Goal: Transaction & Acquisition: Purchase product/service

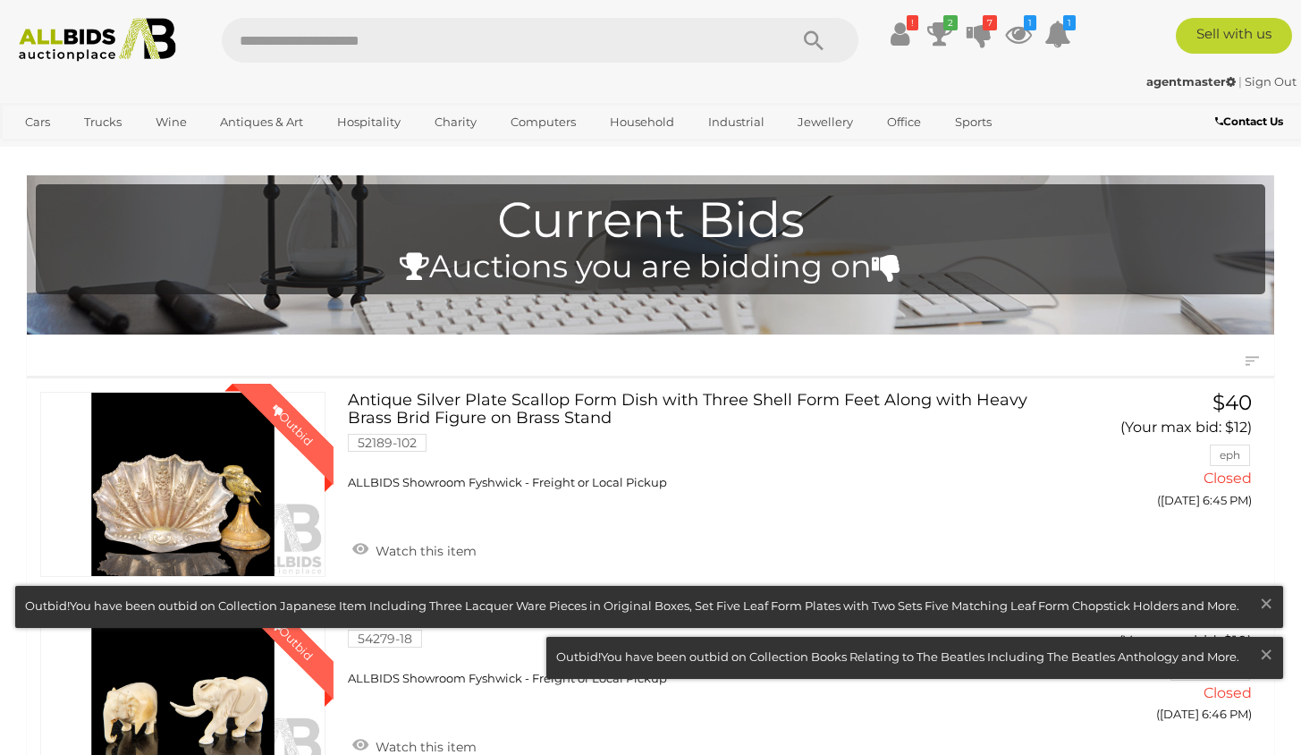
scroll to position [542, 0]
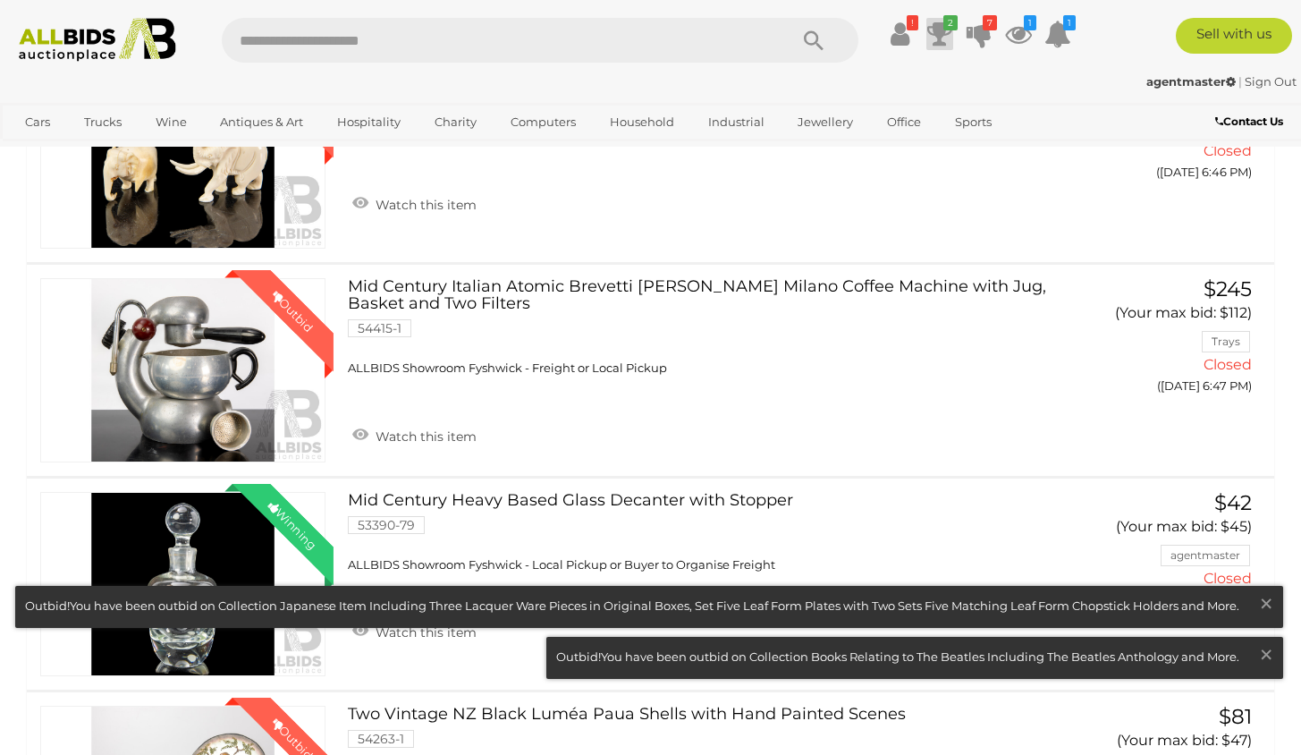
click at [944, 30] on icon "2" at bounding box center [951, 22] width 14 height 15
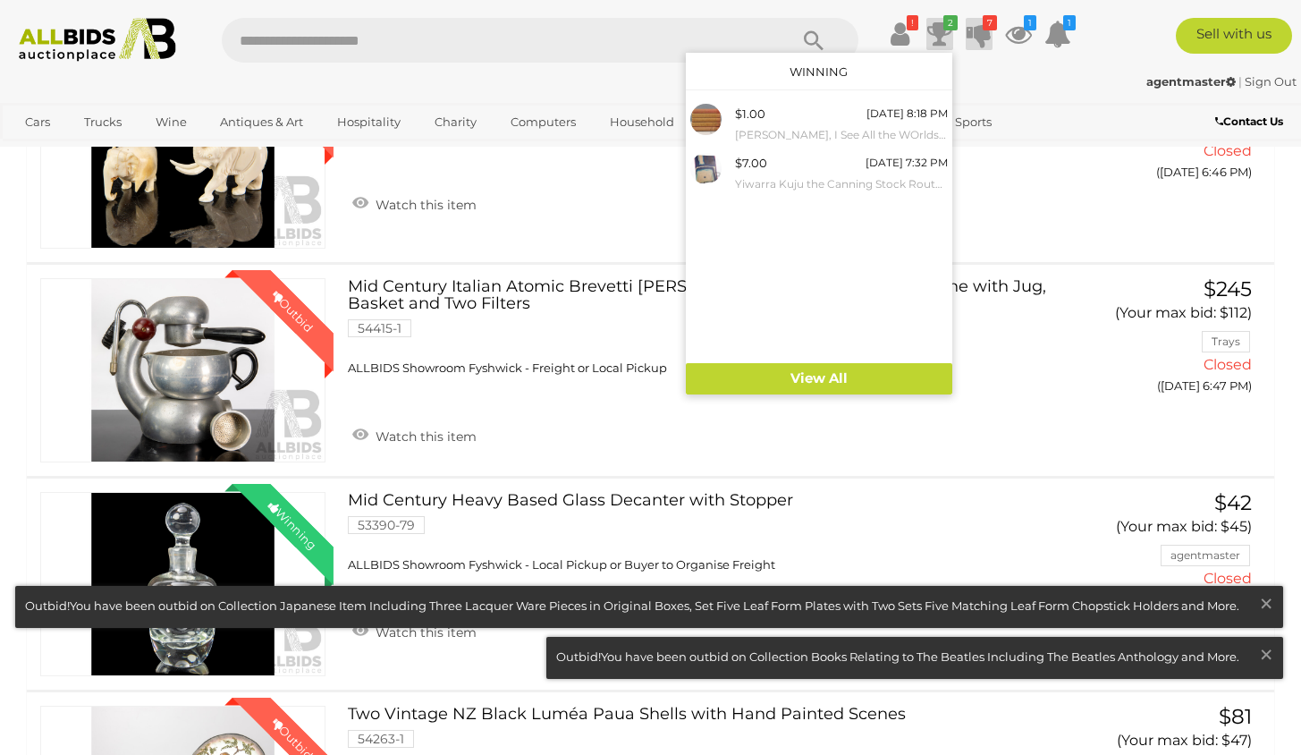
click at [980, 33] on icon at bounding box center [979, 34] width 25 height 32
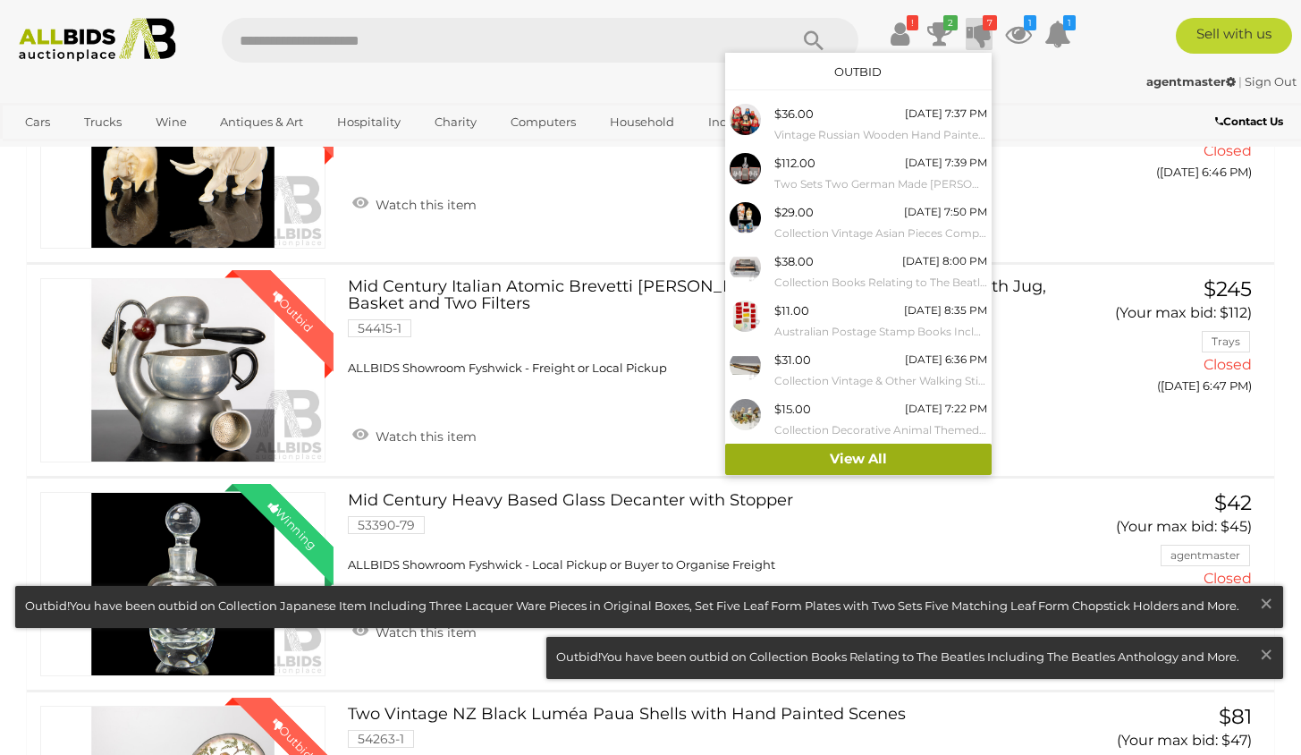
click at [860, 449] on link "View All" at bounding box center [858, 459] width 267 height 31
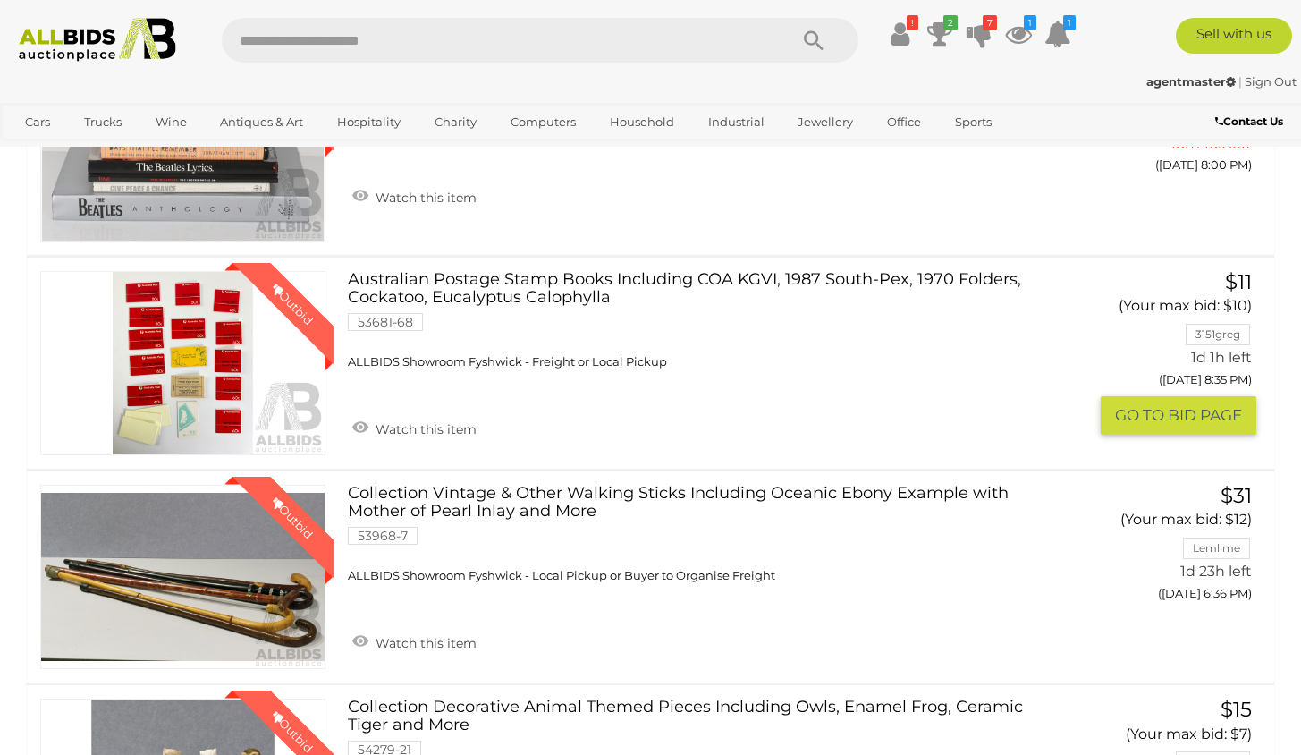
scroll to position [972, 0]
click at [1162, 407] on button "GO TO BID PAGE" at bounding box center [1179, 414] width 156 height 38
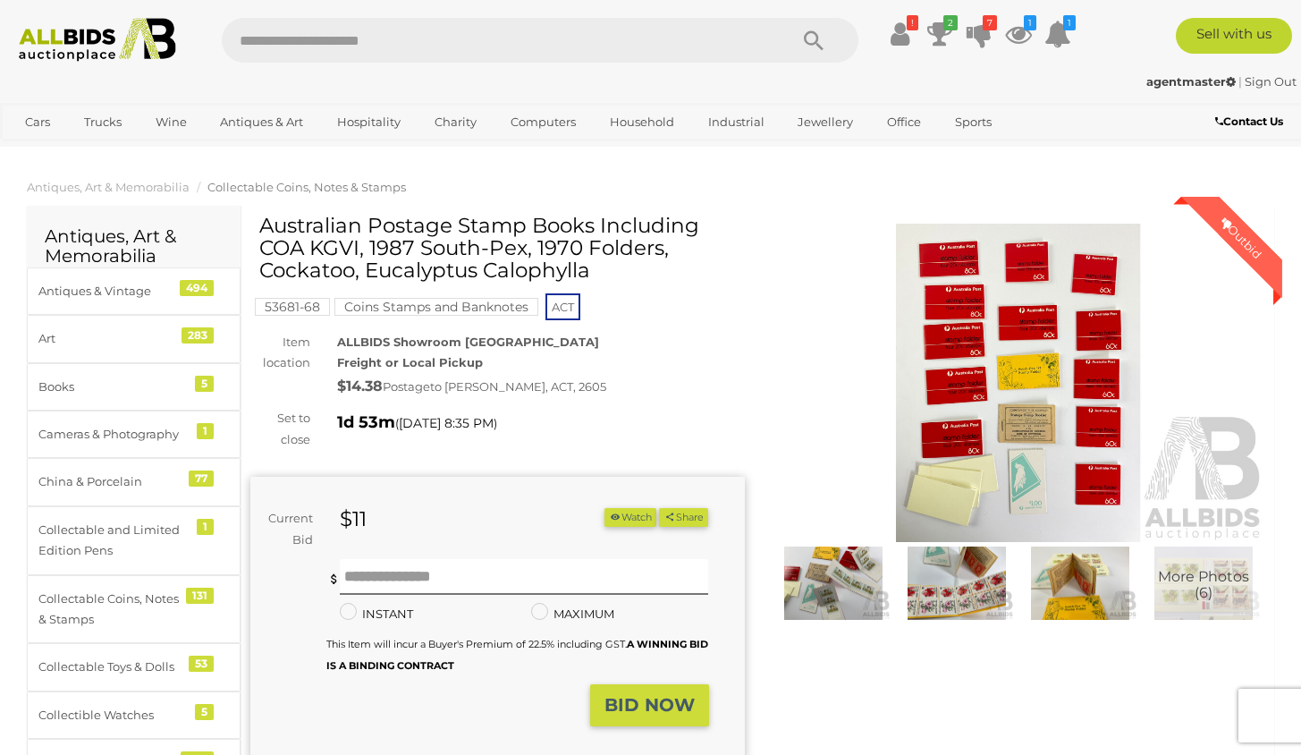
click at [1016, 363] on img at bounding box center [1019, 383] width 495 height 318
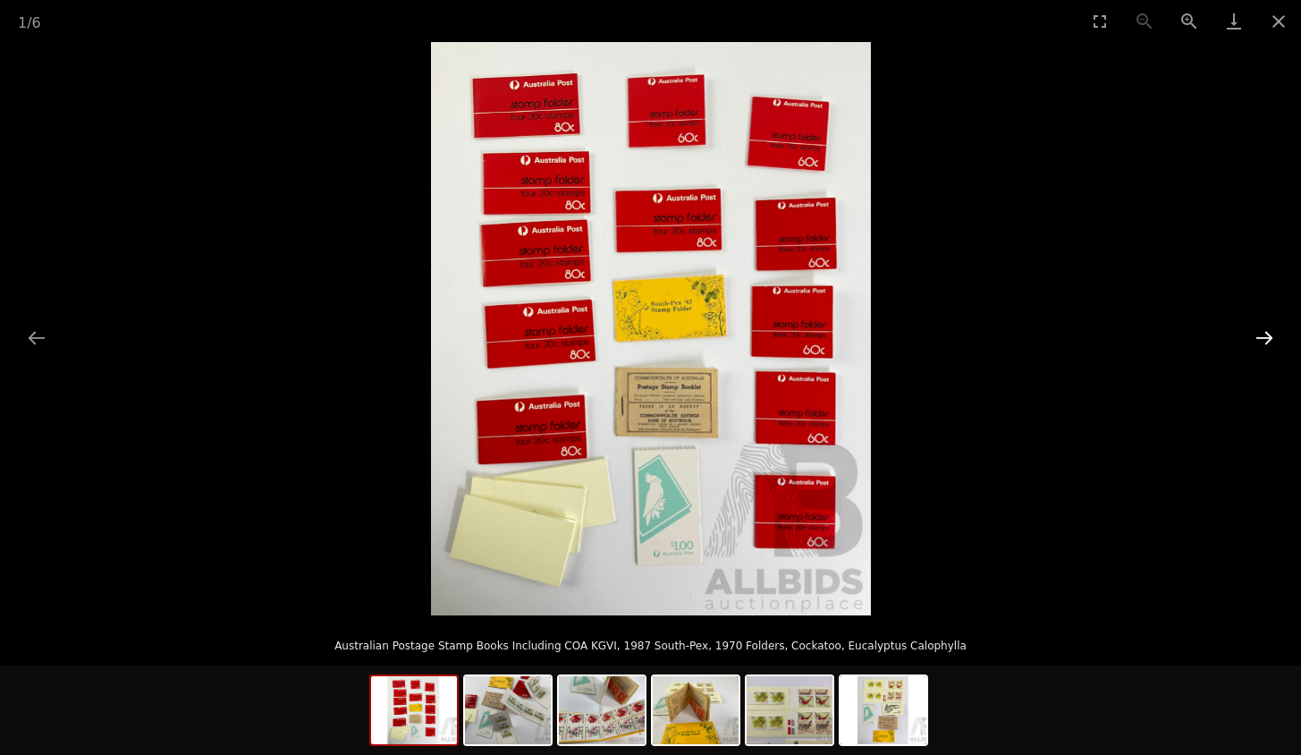
click at [1269, 337] on button "Next slide" at bounding box center [1265, 337] width 38 height 35
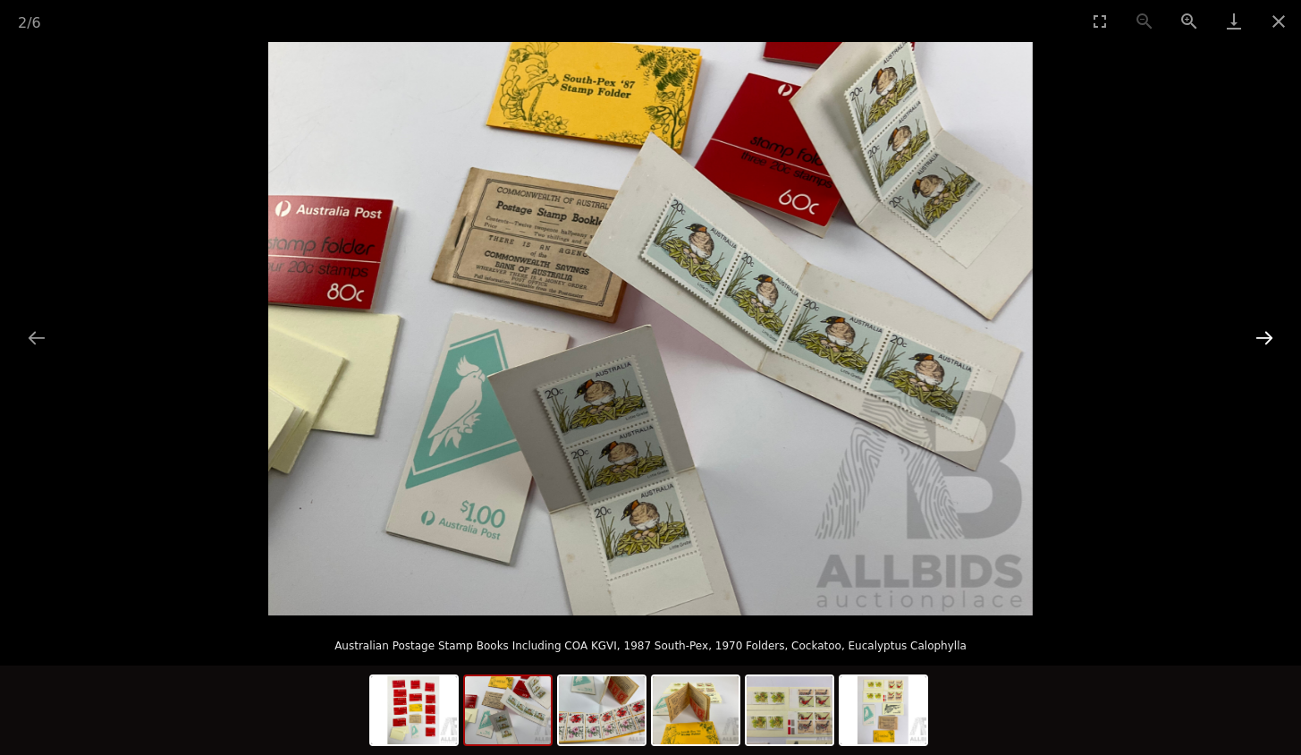
click at [1269, 337] on button "Next slide" at bounding box center [1265, 337] width 38 height 35
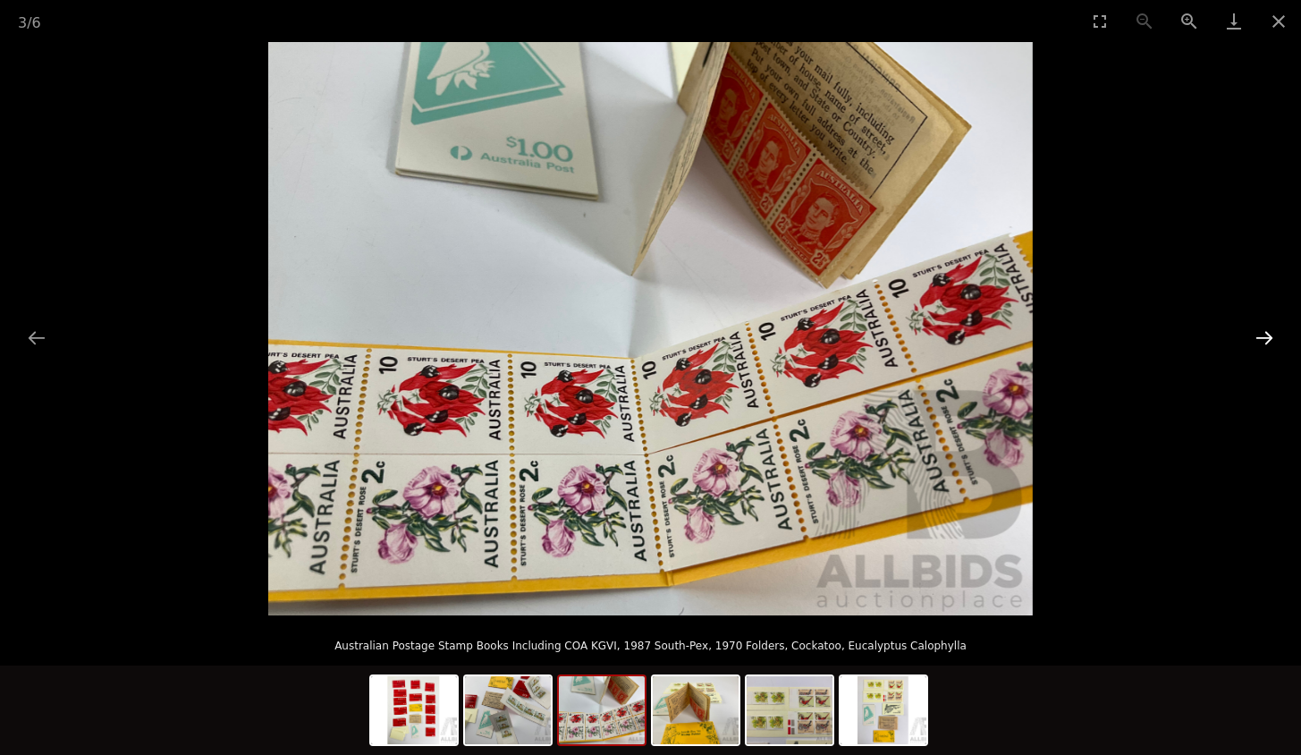
click at [1269, 337] on button "Next slide" at bounding box center [1265, 337] width 38 height 35
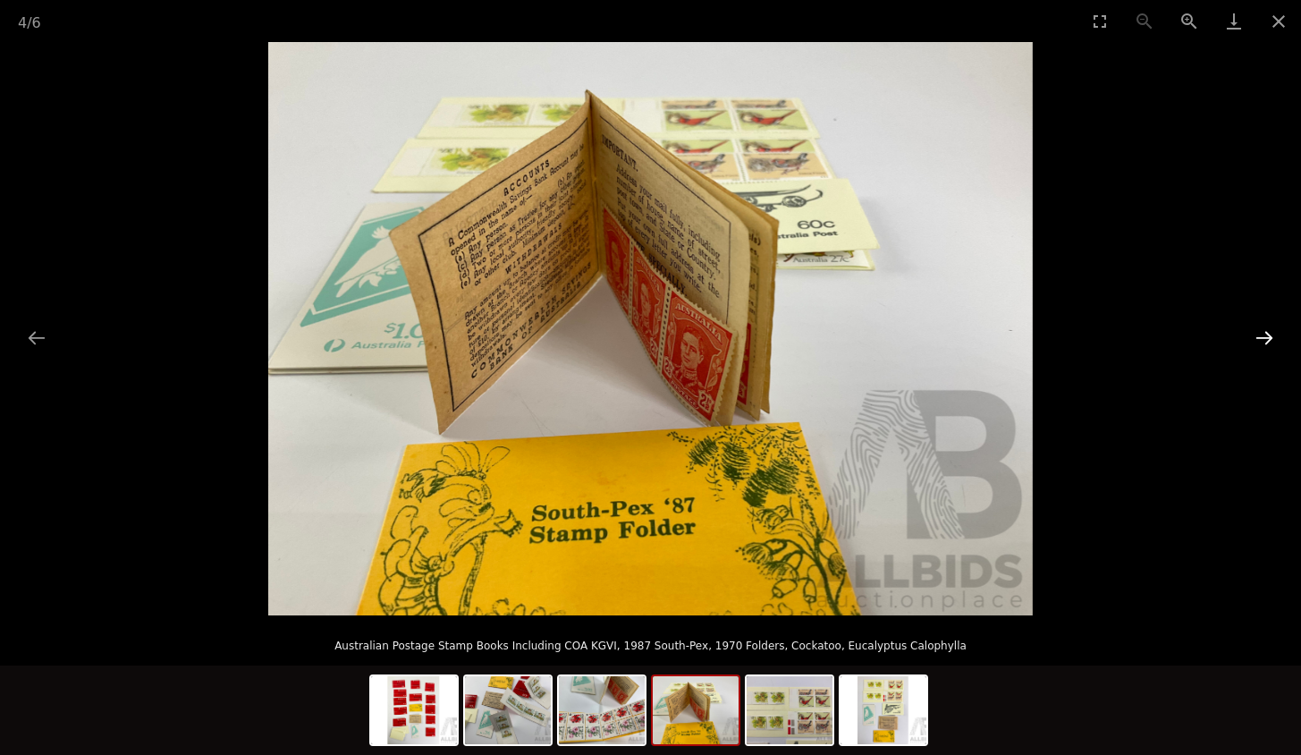
click at [1269, 337] on button "Next slide" at bounding box center [1265, 337] width 38 height 35
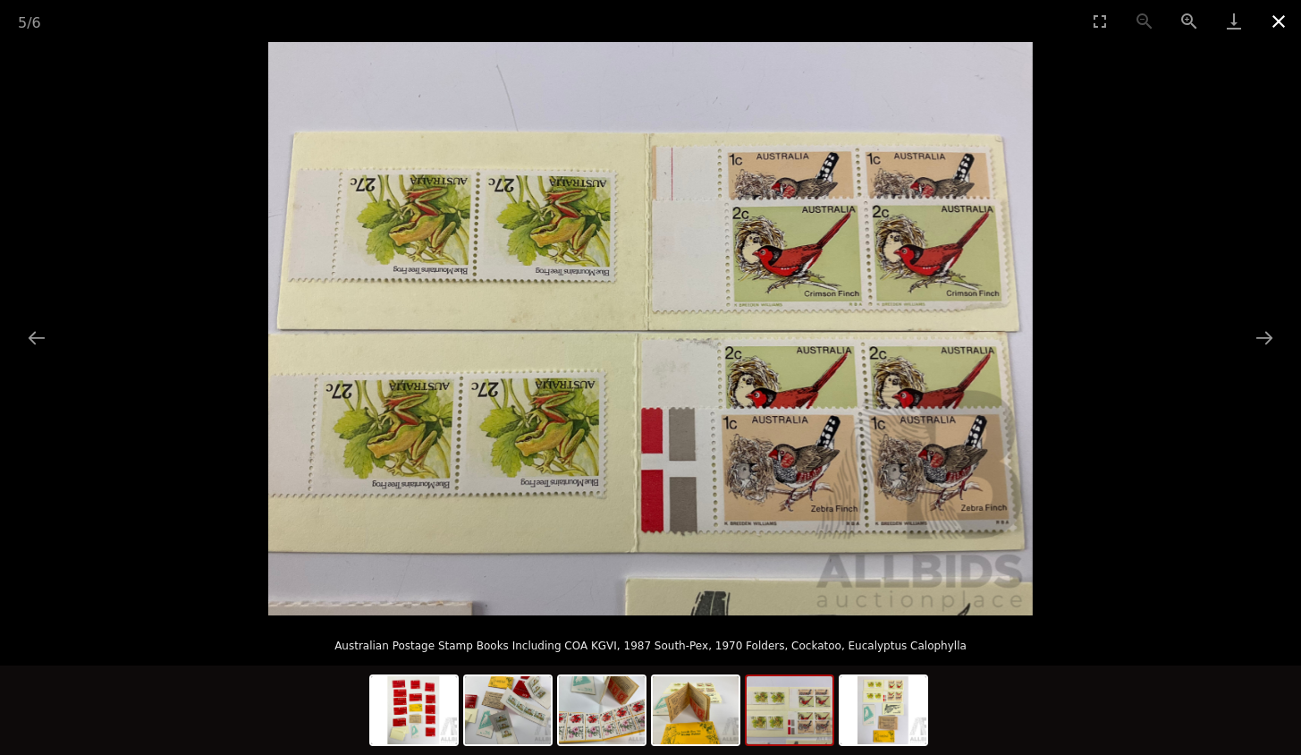
click at [1274, 22] on button "Close gallery" at bounding box center [1279, 21] width 45 height 42
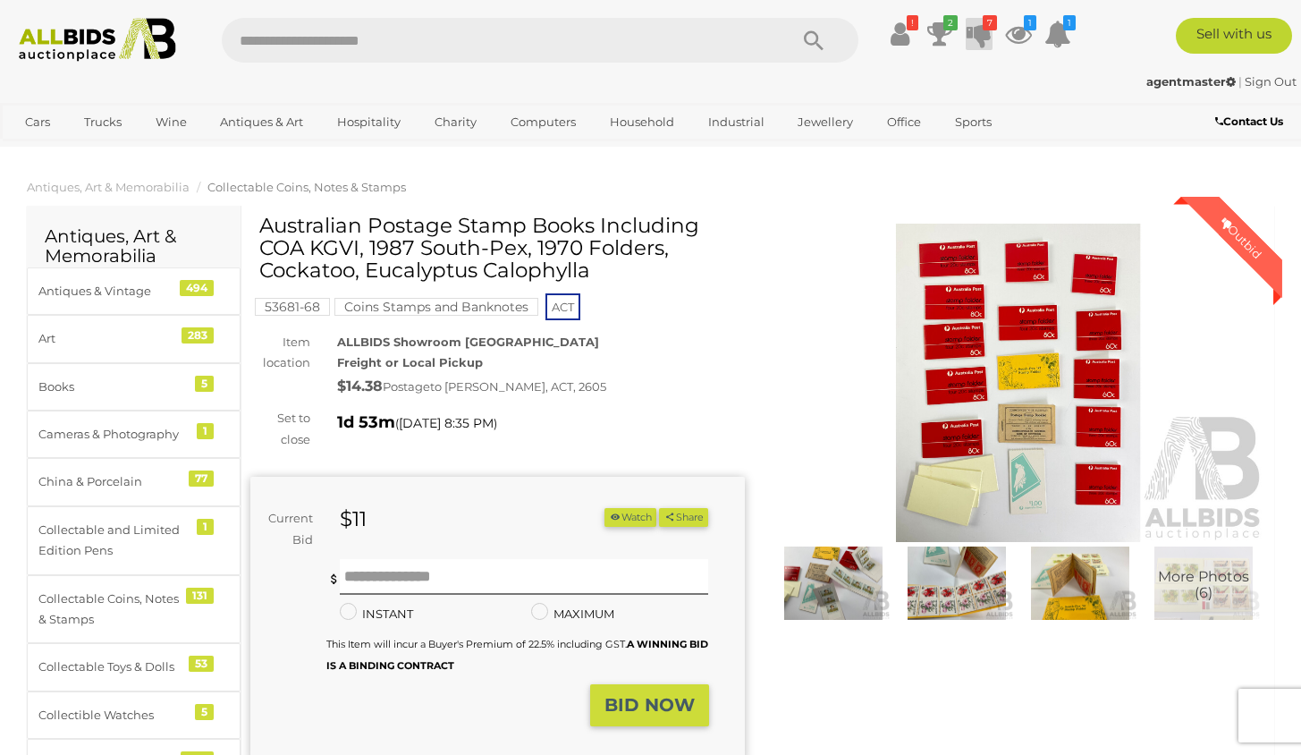
click at [982, 31] on icon at bounding box center [979, 34] width 25 height 32
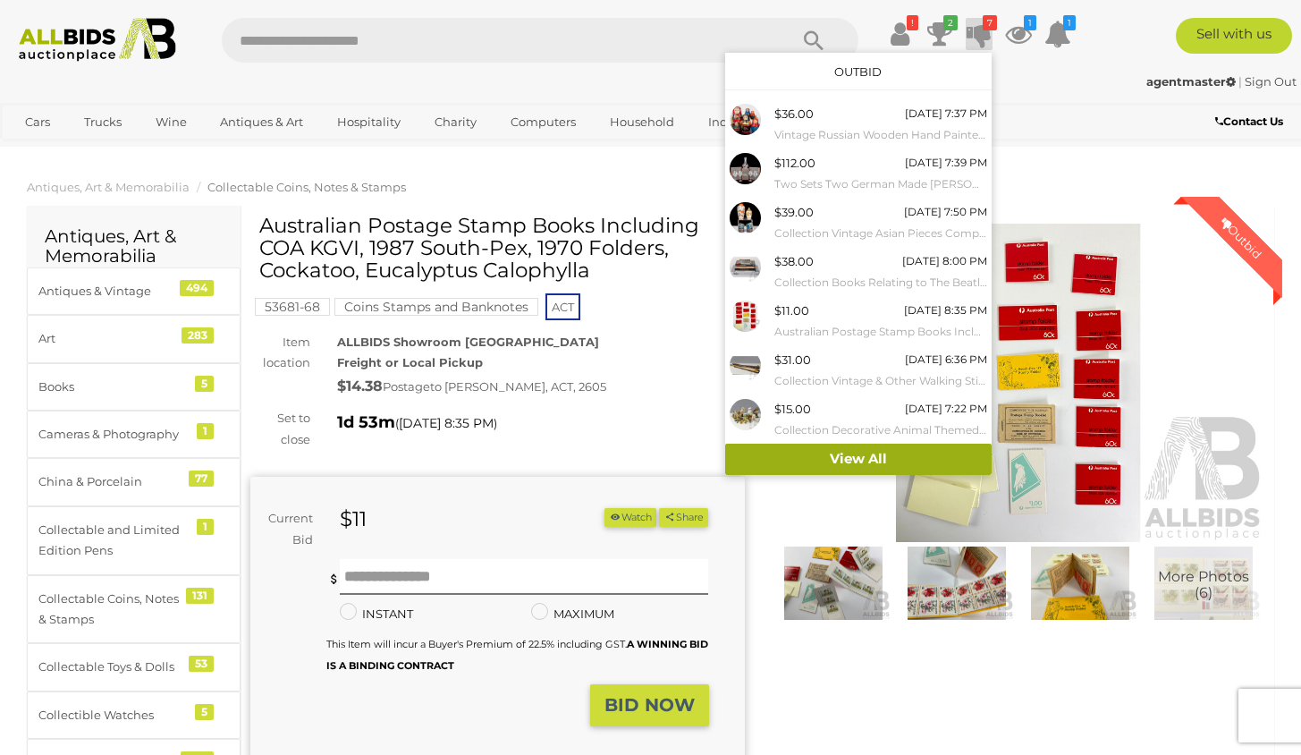
click at [867, 452] on link "View All" at bounding box center [858, 459] width 267 height 31
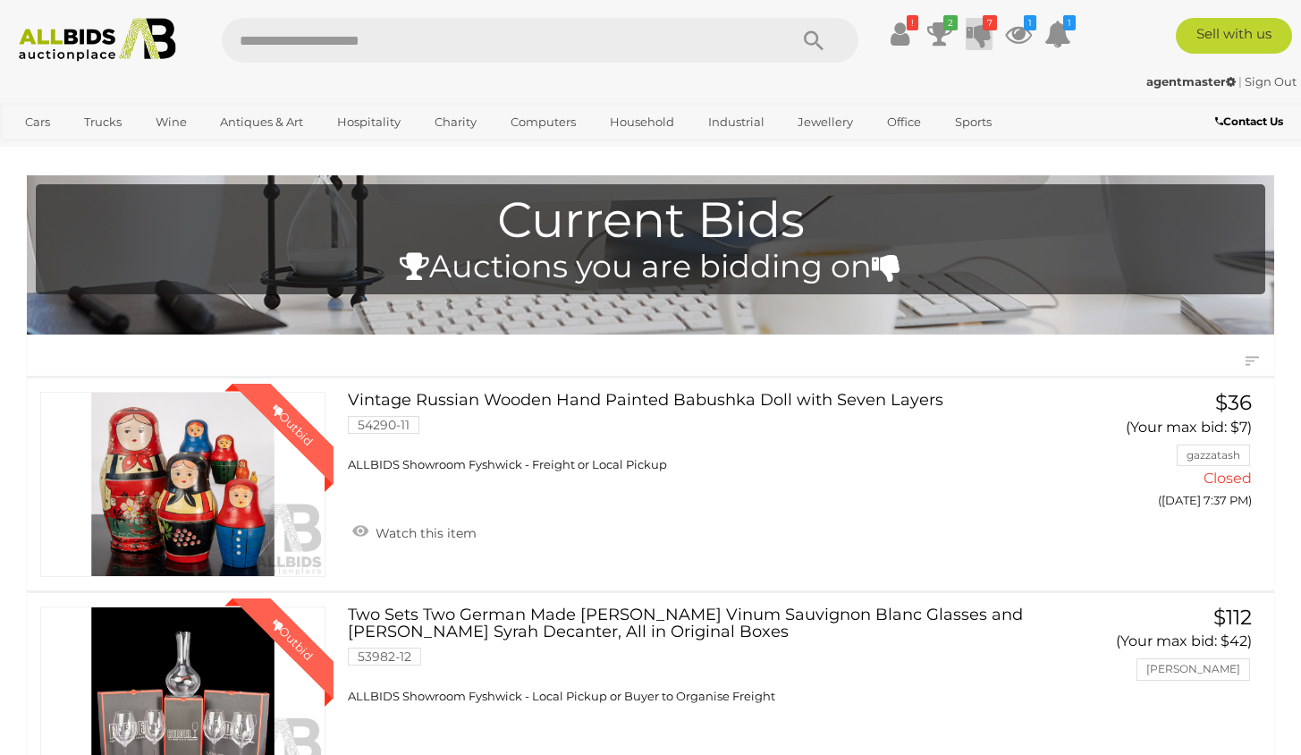
click at [983, 35] on icon at bounding box center [979, 34] width 25 height 32
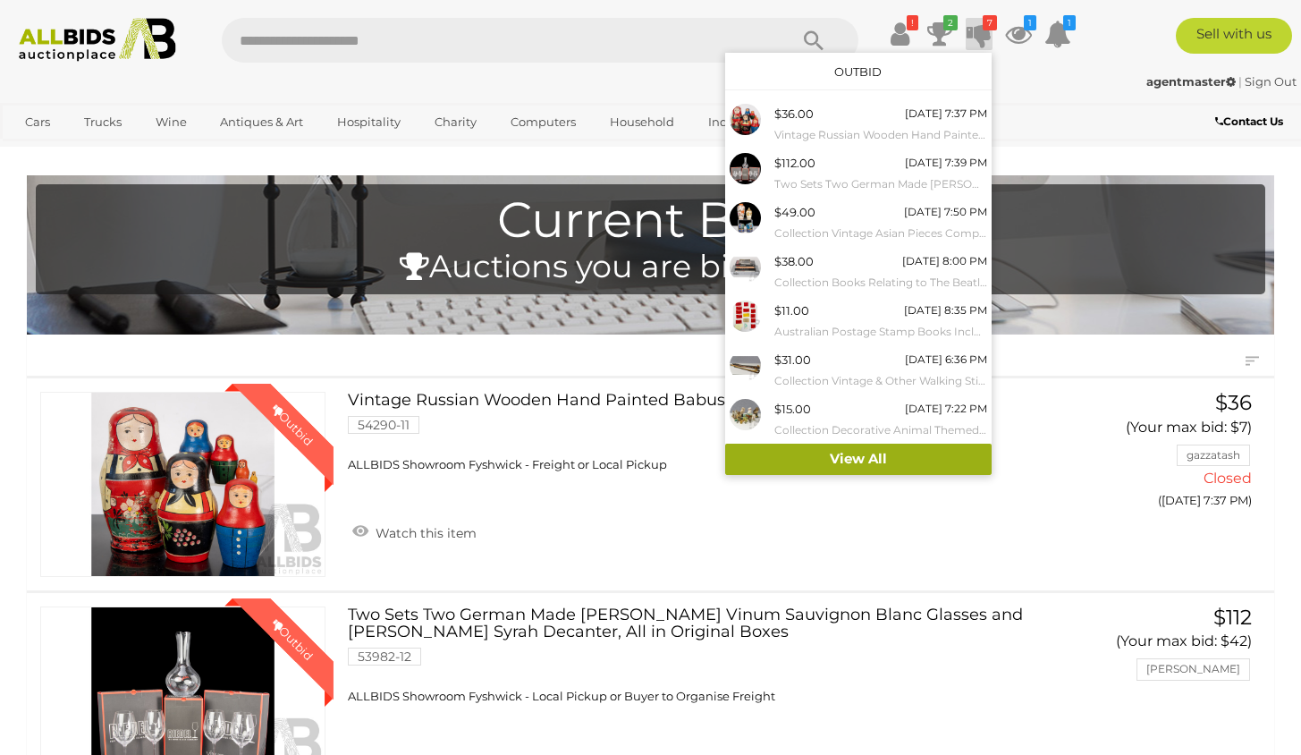
click at [851, 446] on link "View All" at bounding box center [858, 459] width 267 height 31
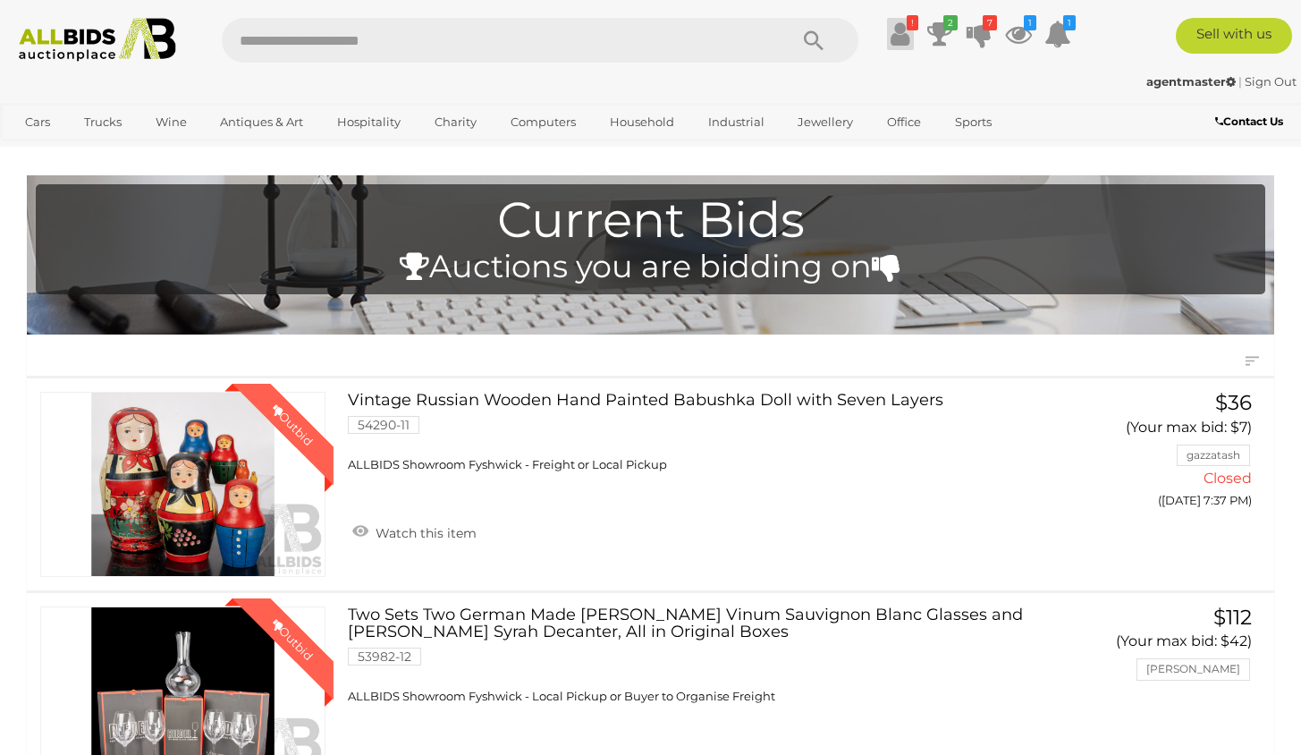
click at [903, 35] on icon at bounding box center [900, 34] width 19 height 32
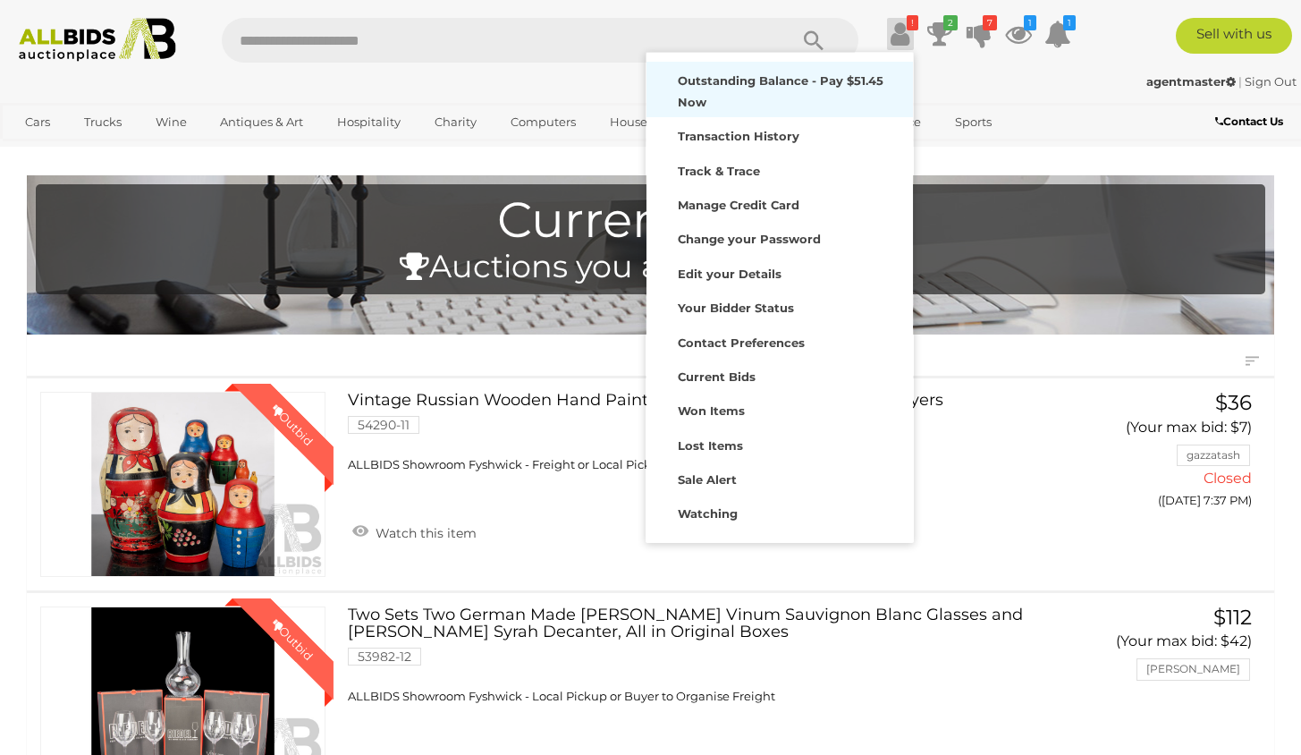
click at [841, 85] on strong "Outstanding Balance - Pay $51.45 Now" at bounding box center [781, 90] width 206 height 35
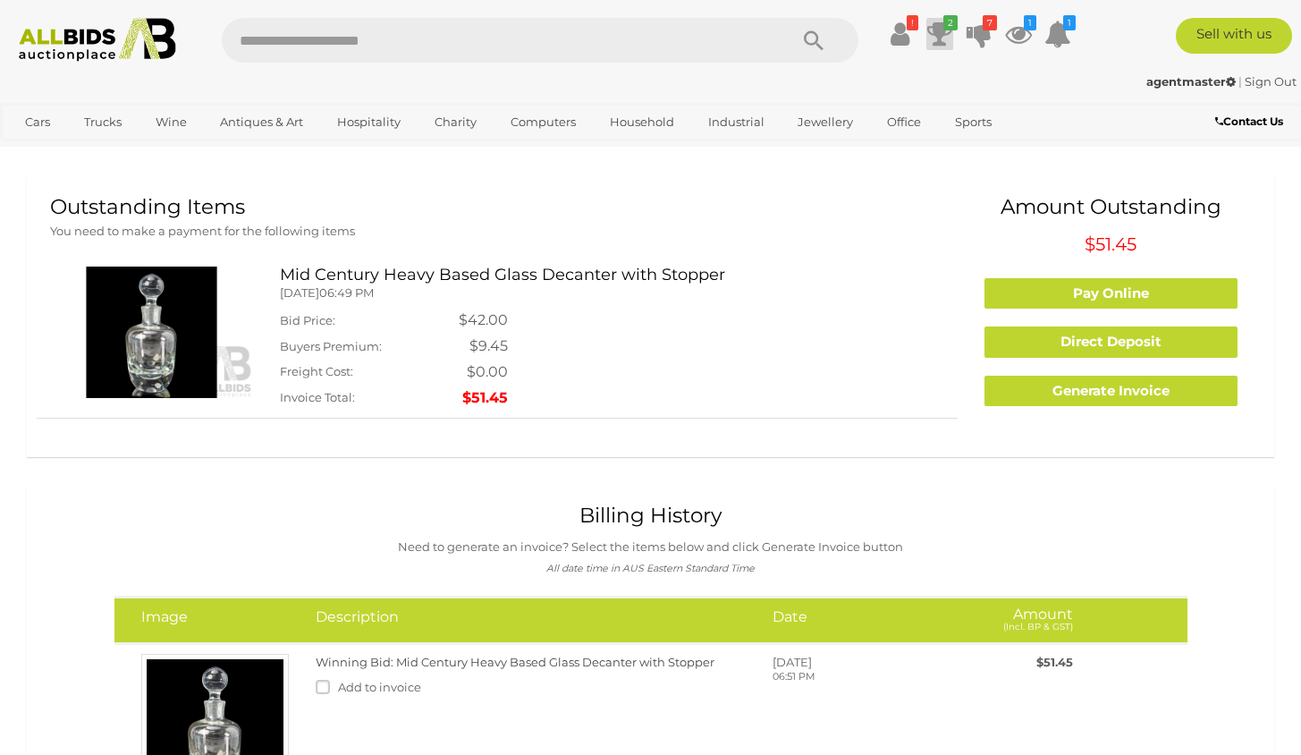
click at [939, 37] on icon at bounding box center [940, 34] width 25 height 32
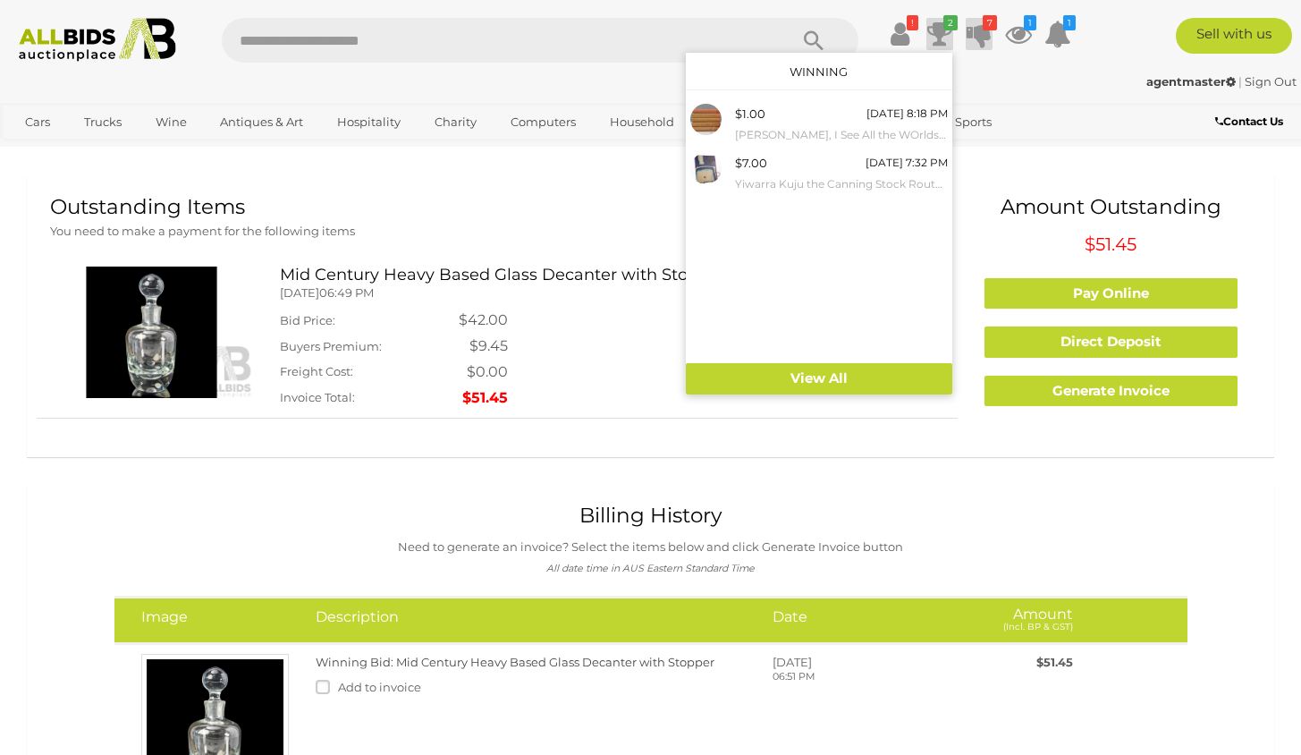
click at [980, 35] on icon at bounding box center [979, 34] width 25 height 32
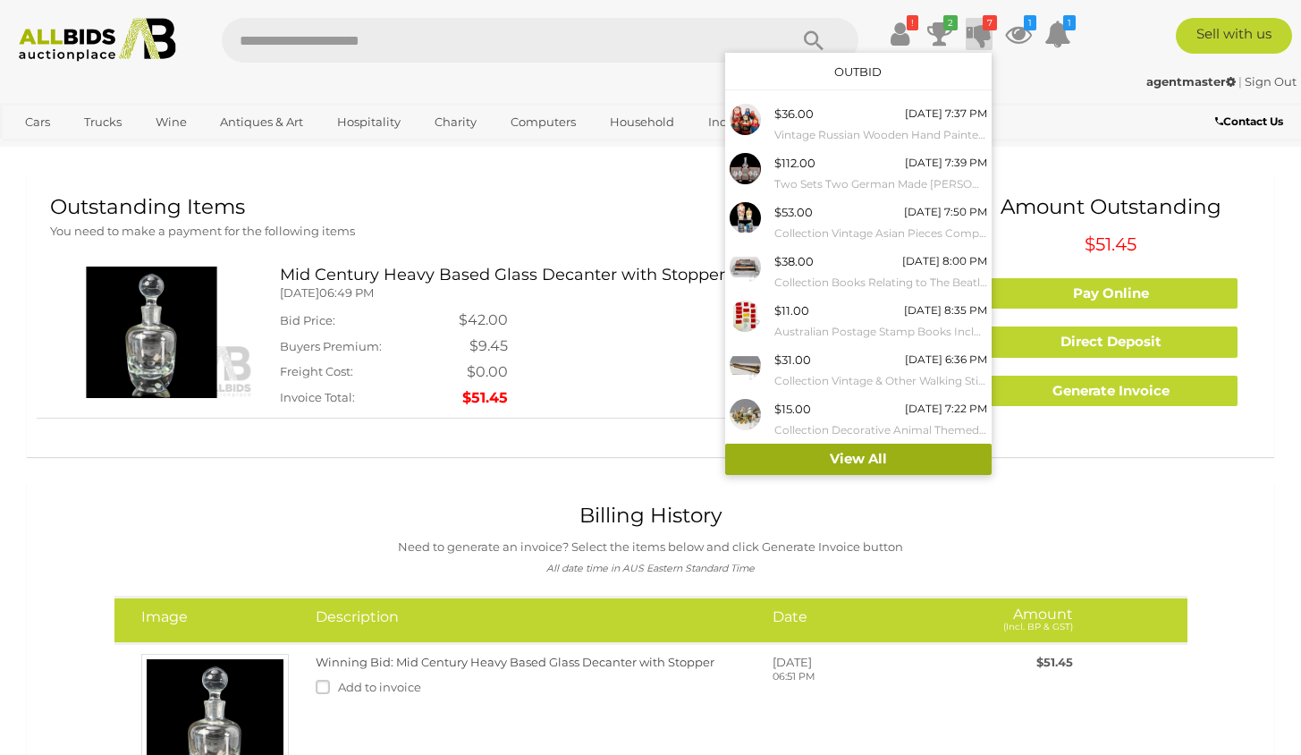
click at [865, 447] on link "View All" at bounding box center [858, 459] width 267 height 31
